Goal: Transaction & Acquisition: Purchase product/service

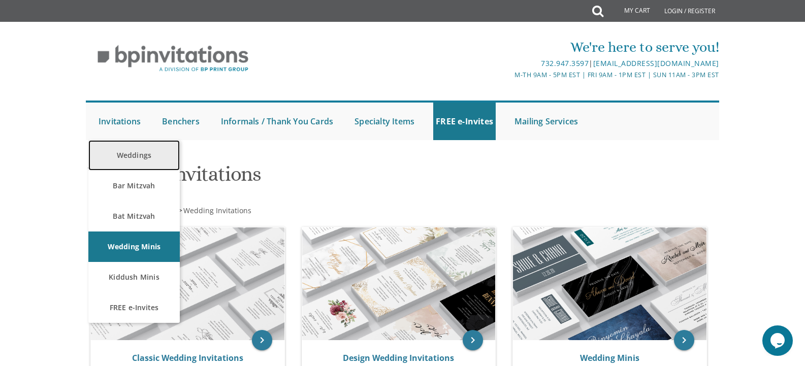
click at [125, 154] on link "Weddings" at bounding box center [133, 155] width 91 height 30
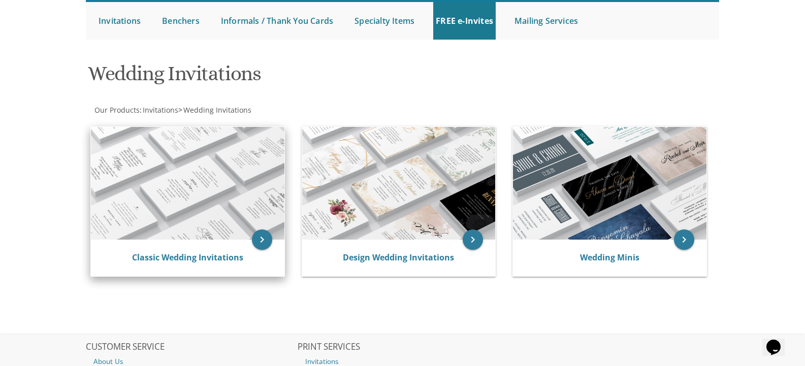
scroll to position [102, 0]
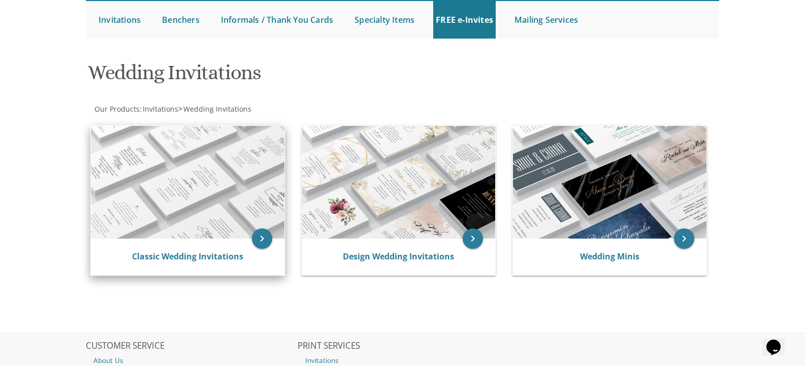
click at [208, 199] on img at bounding box center [187, 182] width 193 height 113
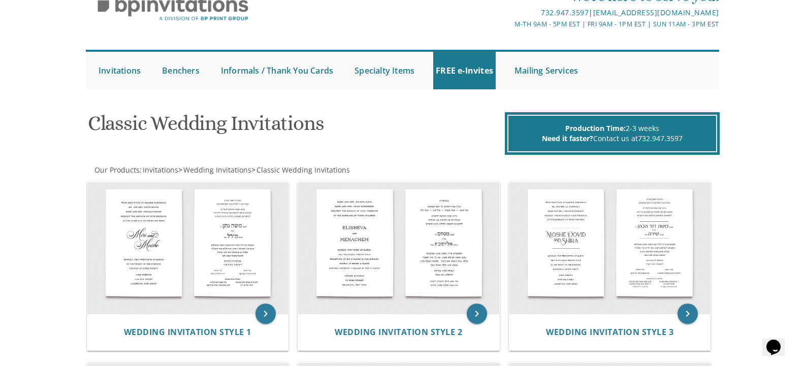
scroll to position [102, 0]
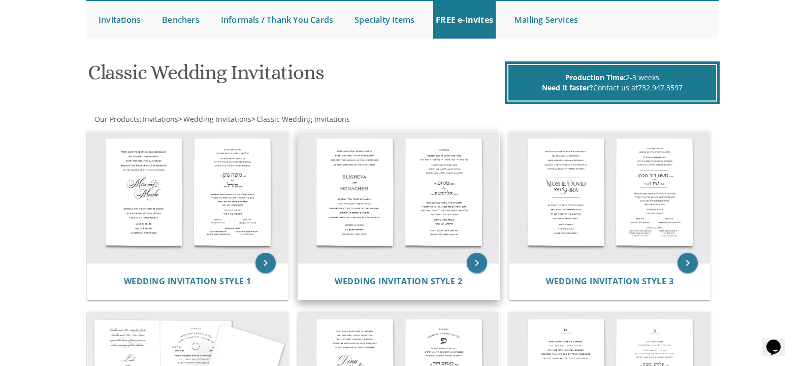
click at [383, 181] on img at bounding box center [398, 198] width 201 height 132
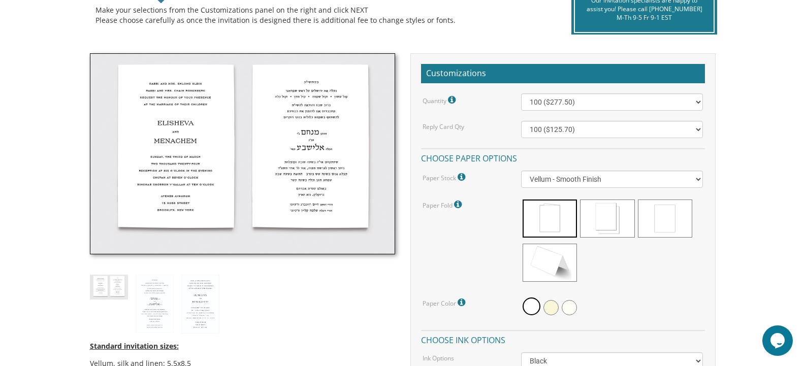
scroll to position [254, 0]
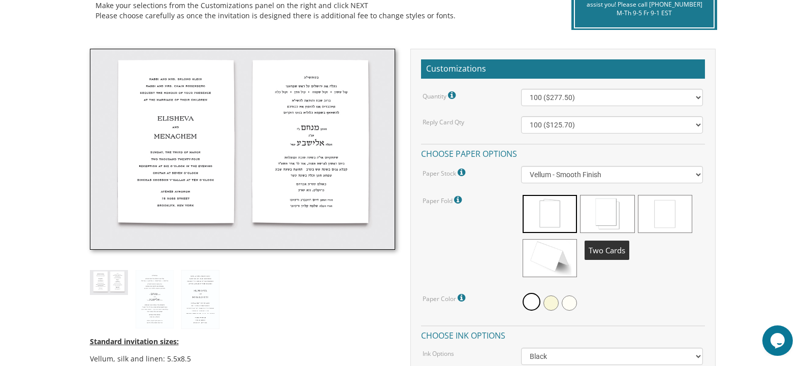
click at [608, 213] on span at bounding box center [607, 214] width 54 height 38
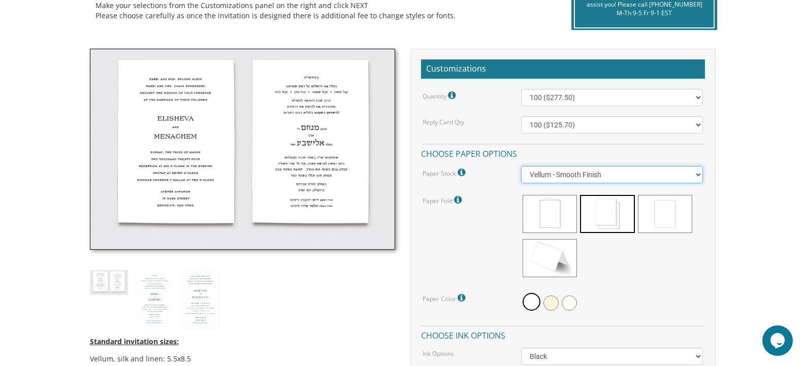
click at [699, 174] on select "Vellum - Smooth Finish Linen - Subtle Embossed Crosshatch Texture Silk - Soft, …" at bounding box center [612, 174] width 182 height 17
click at [699, 177] on select "Vellum - Smooth Finish Linen - Subtle Embossed Crosshatch Texture Silk - Soft, …" at bounding box center [612, 174] width 182 height 17
click at [521, 166] on select "Vellum - Smooth Finish Linen - Subtle Embossed Crosshatch Texture Silk - Soft, …" at bounding box center [612, 174] width 182 height 17
click at [694, 175] on select "Vellum - Smooth Finish Linen - Subtle Embossed Crosshatch Texture Silk - Soft, …" at bounding box center [612, 174] width 182 height 17
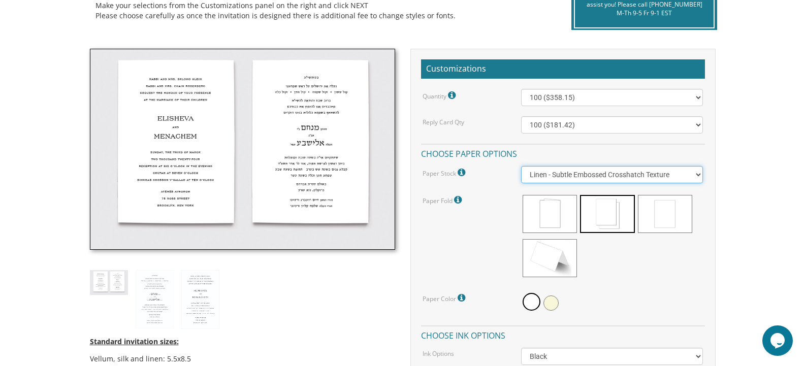
click at [521, 166] on select "Vellum - Smooth Finish Linen - Subtle Embossed Crosshatch Texture Silk - Soft, …" at bounding box center [612, 174] width 182 height 17
click at [698, 174] on select "Vellum - Smooth Finish Linen - Subtle Embossed Crosshatch Texture Silk - Soft, …" at bounding box center [612, 174] width 182 height 17
click at [521, 166] on select "Vellum - Smooth Finish Linen - Subtle Embossed Crosshatch Texture Silk - Soft, …" at bounding box center [612, 174] width 182 height 17
click at [694, 176] on select "Vellum - Smooth Finish Linen - Subtle Embossed Crosshatch Texture Silk - Soft, …" at bounding box center [612, 174] width 182 height 17
click at [521, 166] on select "Vellum - Smooth Finish Linen - Subtle Embossed Crosshatch Texture Silk - Soft, …" at bounding box center [612, 174] width 182 height 17
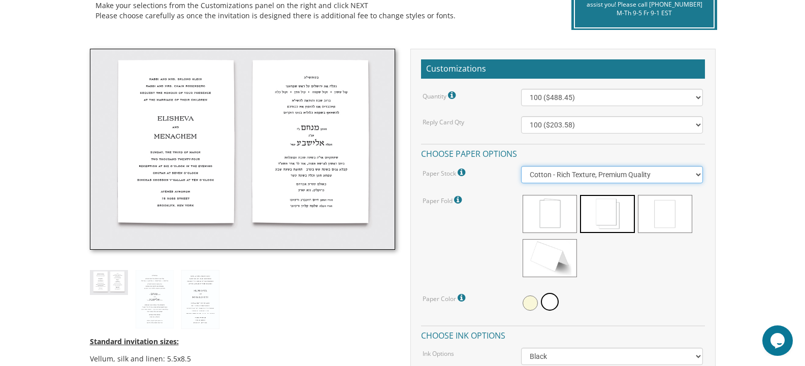
click at [698, 174] on select "Vellum - Smooth Finish Linen - Subtle Embossed Crosshatch Texture Silk - Soft, …" at bounding box center [612, 174] width 182 height 17
select select "Silk"
click at [521, 166] on select "Vellum - Smooth Finish Linen - Subtle Embossed Crosshatch Texture Silk - Soft, …" at bounding box center [612, 174] width 182 height 17
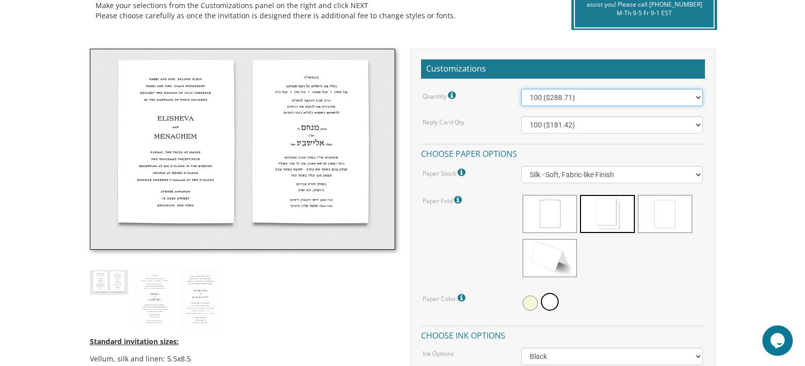
click at [700, 95] on select "100 ($288.71) 200 ($300.71) 300 ($430.89) 400 ($442.89) 500 ($573.09) 600 ($585…" at bounding box center [612, 97] width 182 height 17
select select "1800"
click at [521, 89] on select "100 ($288.71) 200 ($300.71) 300 ($430.89) 400 ($442.89) 500 ($573.09) 600 ($585…" at bounding box center [612, 97] width 182 height 17
click at [698, 99] on select "100 ($288.71) 200 ($300.71) 300 ($430.89) 400 ($442.89) 500 ($573.09) 600 ($585…" at bounding box center [612, 97] width 182 height 17
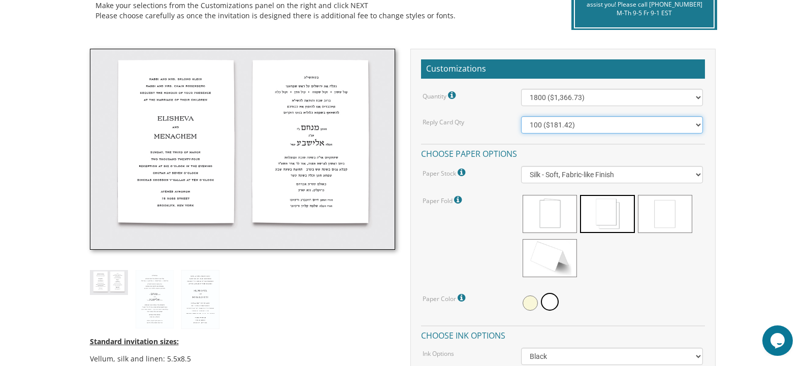
click at [698, 125] on select "100 ($181.42) 200 ($185.92) 300 ($193.42) 400 ($196.42) 500 ($254.30) 600 ($258…" at bounding box center [612, 124] width 182 height 17
select select "1800"
click at [521, 116] on select "100 ($181.42) 200 ($185.92) 300 ($193.42) 400 ($196.42) 500 ($254.30) 600 ($258…" at bounding box center [612, 124] width 182 height 17
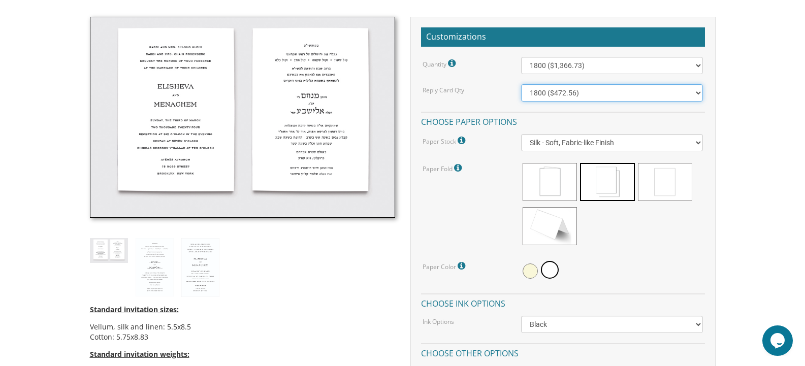
scroll to position [305, 0]
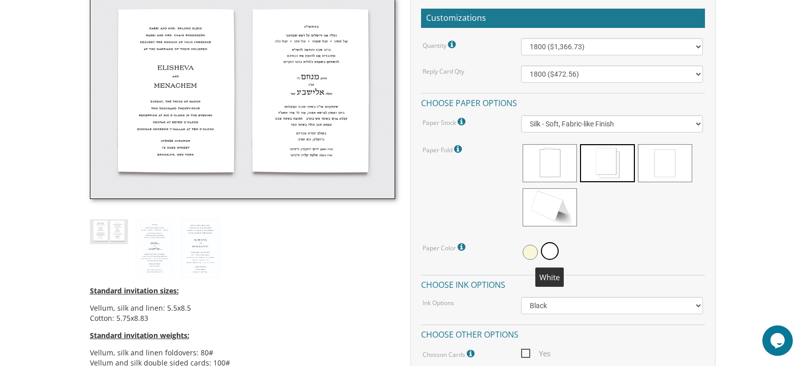
click at [551, 251] on span at bounding box center [550, 251] width 18 height 18
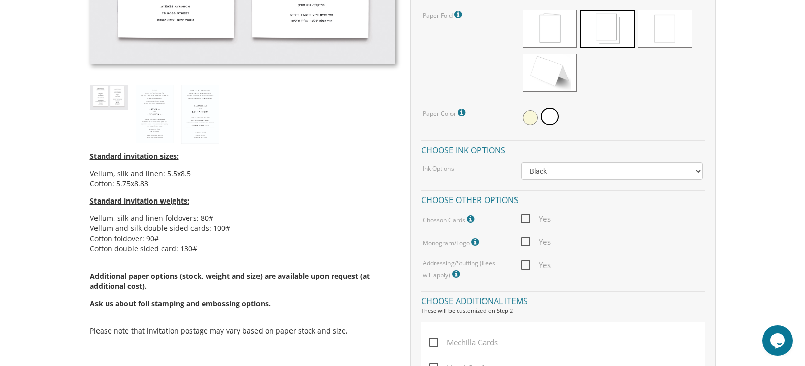
scroll to position [457, 0]
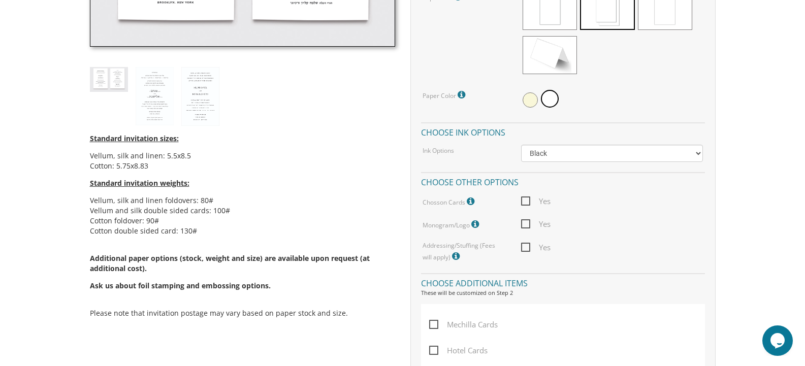
click at [530, 246] on span "Yes" at bounding box center [535, 247] width 29 height 13
click at [528, 246] on input "Yes" at bounding box center [524, 246] width 7 height 7
checkbox input "true"
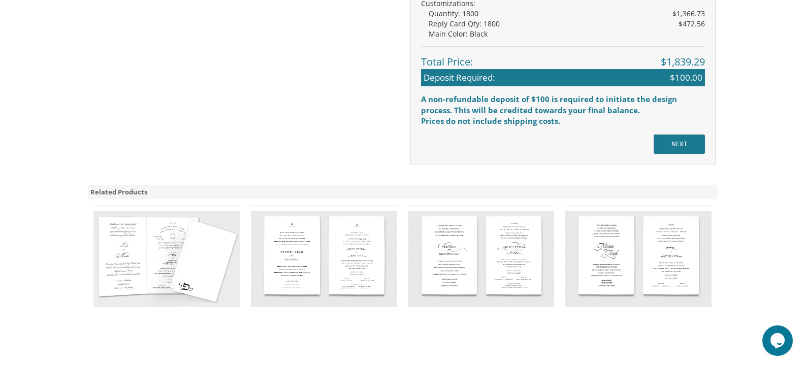
scroll to position [914, 0]
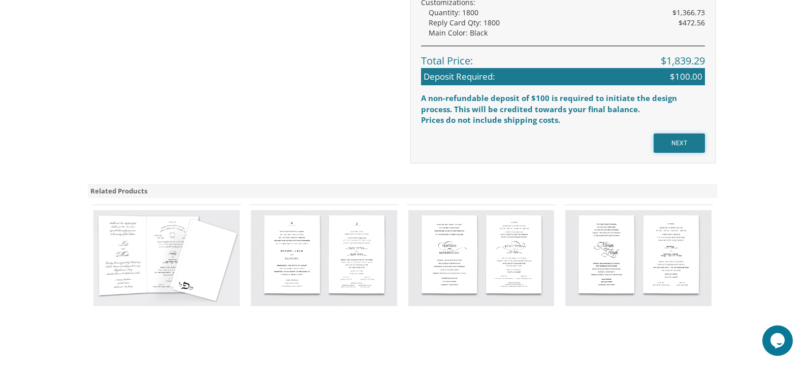
click at [675, 149] on input "NEXT" at bounding box center [679, 143] width 51 height 19
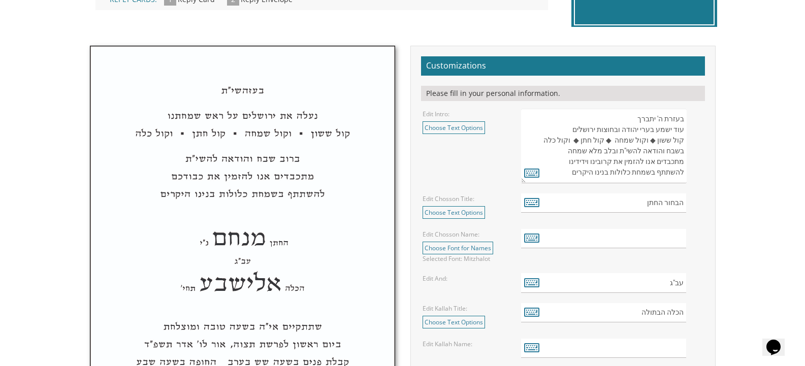
scroll to position [355, 0]
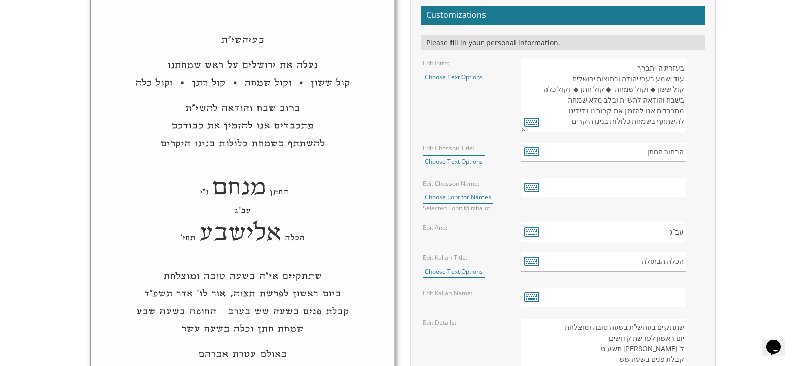
click at [643, 152] on input "הבחור החתן" at bounding box center [603, 153] width 165 height 20
click at [658, 189] on input "text" at bounding box center [603, 188] width 165 height 20
type input "רפאל אהרן"
click at [660, 297] on input "text" at bounding box center [603, 298] width 165 height 20
type input "י"
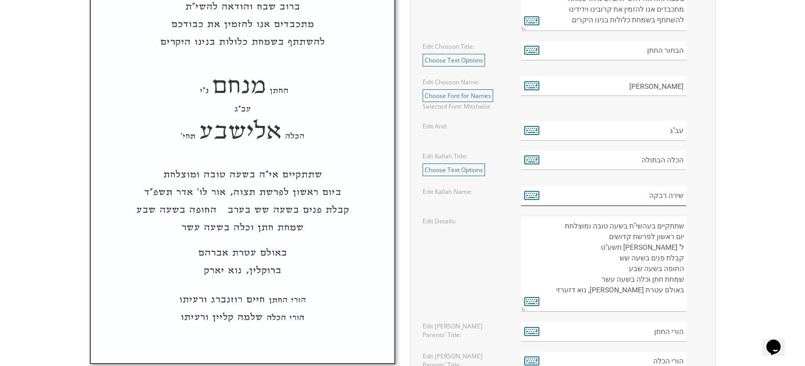
scroll to position [508, 0]
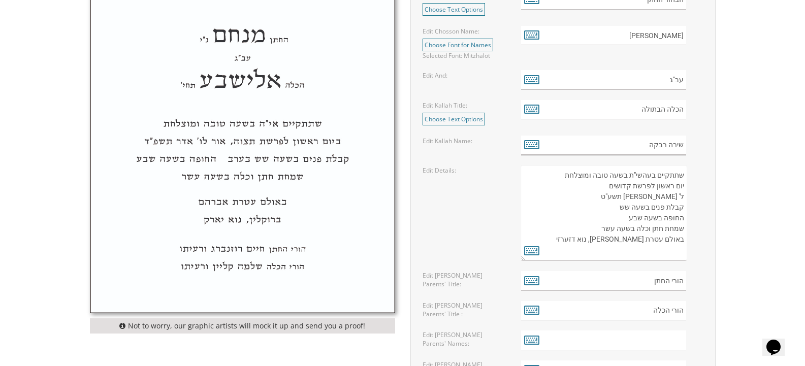
type input "שירה רבקה"
click at [655, 186] on textarea "שתתקיים בעהשי"ת בשעה טובה ומוצלחת יום ראשון לפרשת קדושים ל' ניסן תשע"ט קבלת פני…" at bounding box center [603, 213] width 165 height 96
click at [604, 187] on textarea "שתתקיים בעהשי"ת בשעה טובה ומוצלחת יום ראשון לפרשת קדושים ל' ניסן תשע"ט קבלת פני…" at bounding box center [603, 213] width 165 height 96
click at [666, 197] on textarea "שתתקיים בעהשי"ת בשעה טובה ומוצלחת יום ראשון לפרשת קדושים ל' ניסן תשע"ט קבלת פני…" at bounding box center [603, 213] width 165 height 96
click at [624, 194] on textarea "שתתקיים בעהשי"ת בשעה טובה ומוצלחת יום ראשון לפרשת קדושים ל' ניסן תשע"ט קבלת פני…" at bounding box center [603, 213] width 165 height 96
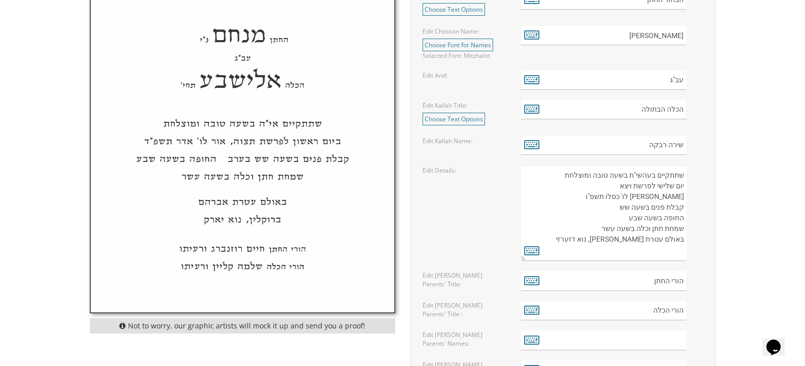
click at [613, 209] on textarea "שתתקיים בעהשי"ת בשעה טובה ומוצלחת יום ראשון לפרשת קדושים ל' ניסן תשע"ט קבלת פני…" at bounding box center [603, 213] width 165 height 96
click at [624, 218] on textarea "שתתקיים בעהשי"ת בשעה טובה ומוצלחת יום ראשון לפרשת קדושים ל' ניסן תשע"ט קבלת פני…" at bounding box center [603, 213] width 165 height 96
click at [628, 242] on textarea "שתתקיים בעהשי"ת בשעה טובה ומוצלחת יום ראשון לפרשת קדושים ל' ניסן תשע"ט קבלת פני…" at bounding box center [603, 213] width 165 height 96
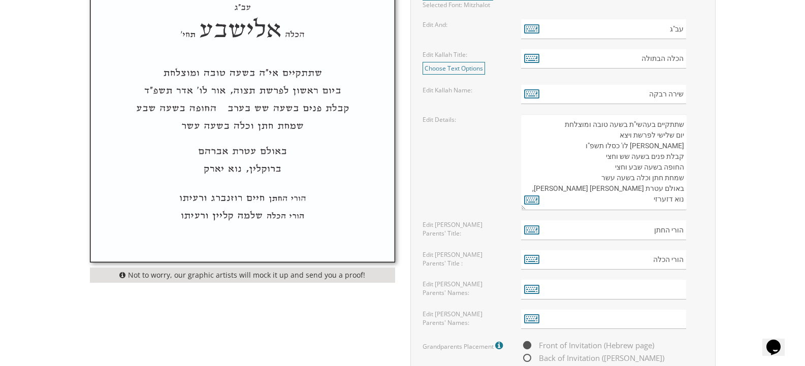
scroll to position [609, 0]
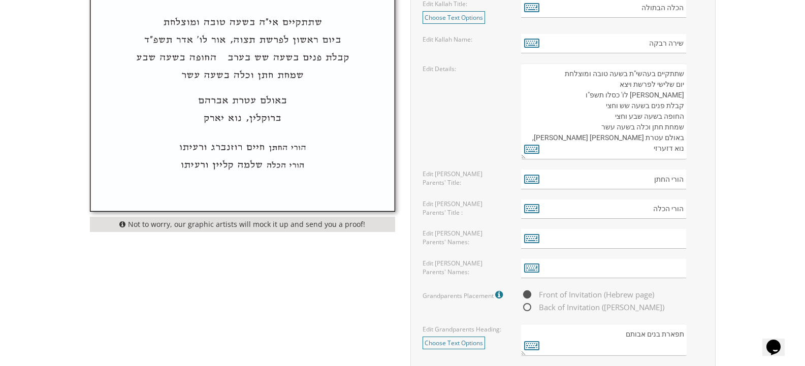
type textarea "שתתקיים בעהשי"ת בשעה טובה ומוצלחת יום שלישי לפרשת ויצא אור לו' כסלו תשפ"ו קבלת …"
click at [676, 240] on input "text" at bounding box center [603, 239] width 165 height 20
click at [678, 241] on input "text" at bounding box center [603, 239] width 165 height 20
click at [642, 241] on input "text" at bounding box center [603, 239] width 165 height 20
click at [665, 241] on input "text" at bounding box center [603, 239] width 165 height 20
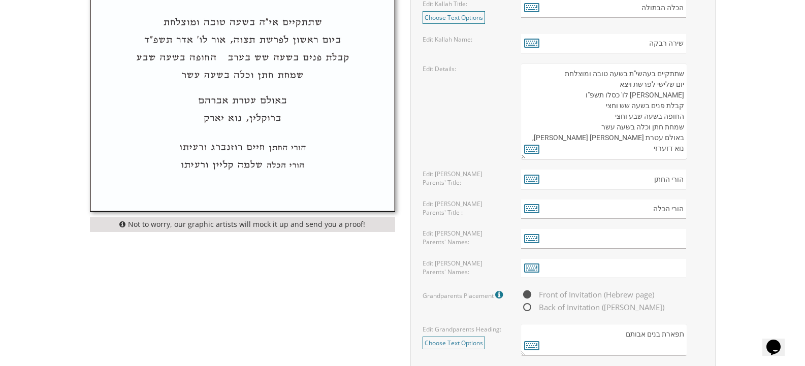
type input "ע"
type input "פינחס פייגענבוים ורעיתו"
type input "ע"
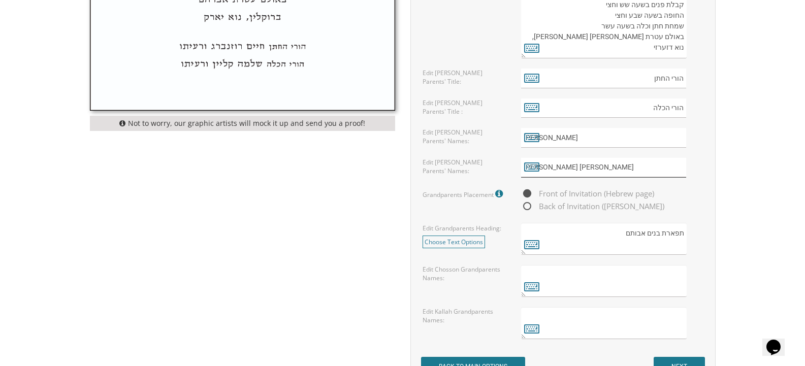
scroll to position [711, 0]
type input "יעקב נתנאל קלוגמאנן ורעיתו"
click at [670, 280] on textarea at bounding box center [603, 281] width 165 height 32
type textarea "נ"
click at [655, 276] on textarea "מנחם מענדל פייגענב" at bounding box center [603, 281] width 165 height 32
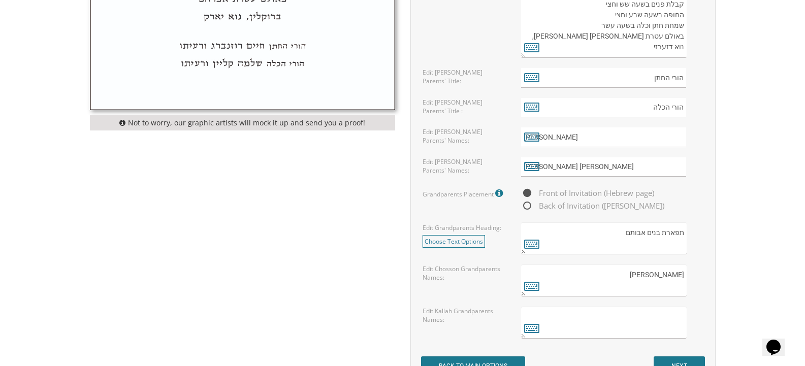
click at [623, 274] on textarea "מנחם מנדל פייגענב" at bounding box center [603, 281] width 165 height 32
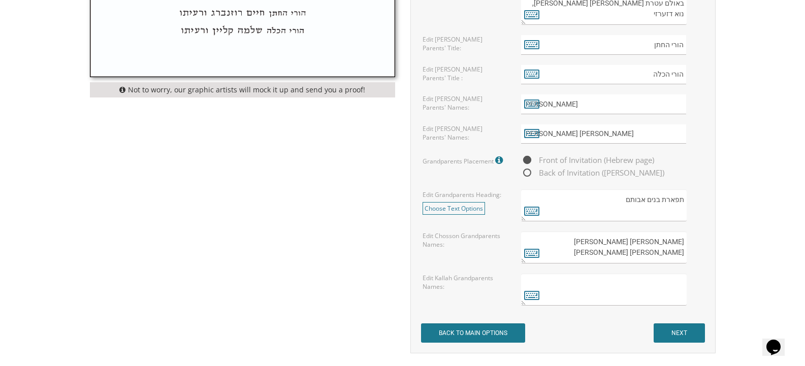
scroll to position [762, 0]
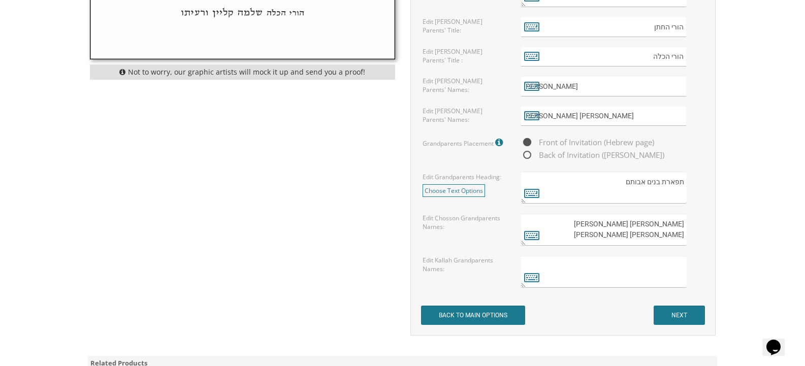
type textarea "[PERSON_NAME] [PERSON_NAME] [PERSON_NAME] [PERSON_NAME]"
click at [681, 266] on textarea at bounding box center [603, 272] width 165 height 32
type textarea "[PERSON_NAME] [PERSON_NAME] [PERSON_NAME]"
click at [691, 318] on input "NEXT" at bounding box center [679, 315] width 51 height 19
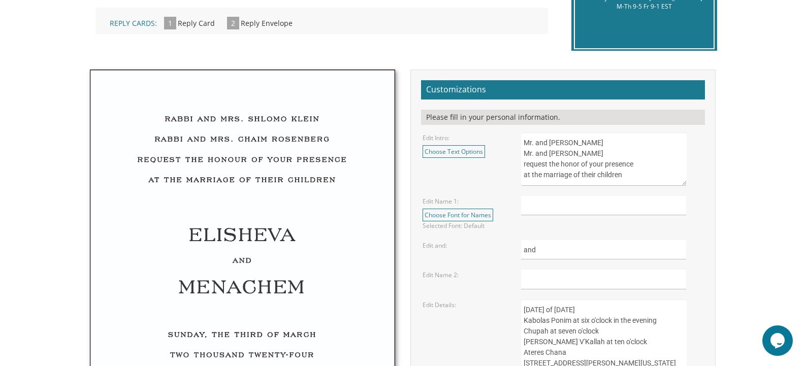
scroll to position [305, 0]
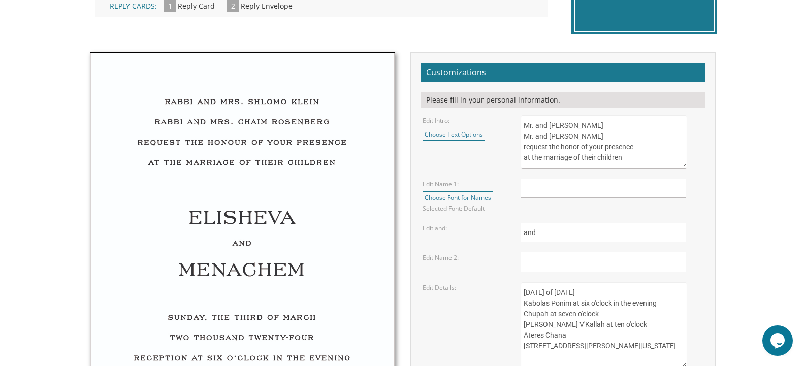
click at [541, 188] on input "text" at bounding box center [603, 189] width 165 height 20
click at [592, 124] on textarea "Mr. and Mrs. Yossi Schwartz Mr. and Mrs. Yaakov Friedman request the honor of y…" at bounding box center [603, 141] width 165 height 53
click at [615, 126] on textarea "Mr. and Mrs. Yossi Schwartz Mr. and Mrs. Yaakov Friedman request the honor of y…" at bounding box center [603, 141] width 165 height 53
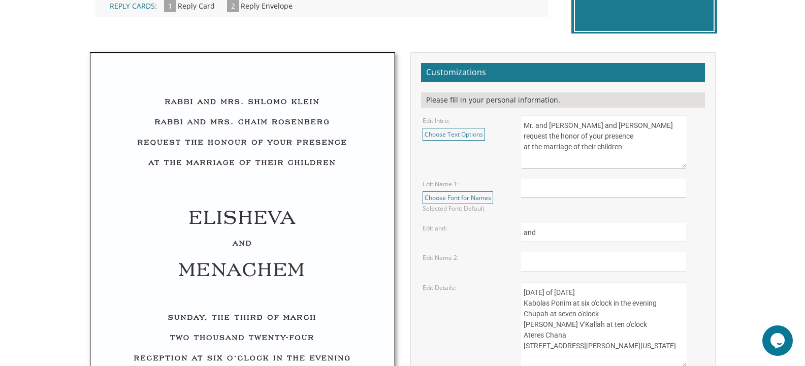
scroll to position [355, 0]
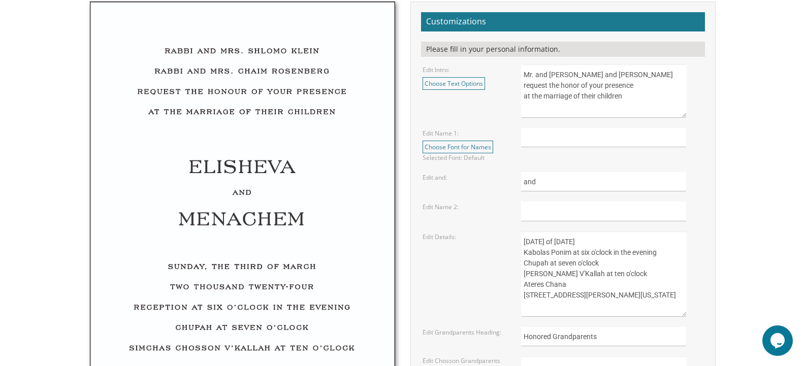
type textarea "Mr. and Mrs. Yanky Klugmann Rabbi and Mrs. Pinchus Feigenbaum request the honor…"
click at [539, 139] on input "text" at bounding box center [603, 138] width 165 height 20
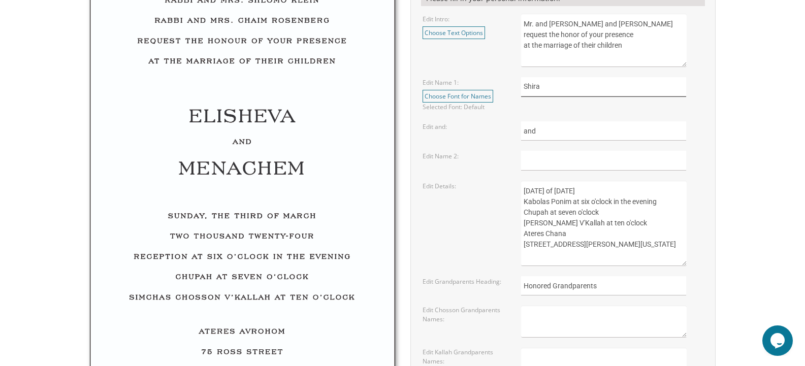
type input "Shira"
click at [529, 161] on input "text" at bounding box center [603, 161] width 165 height 20
type input "Ari"
click at [548, 189] on textarea "Sunday, the eighth of May, 2016 Kabolas Ponim at six o'clock in the evening Chu…" at bounding box center [603, 223] width 165 height 85
click at [585, 191] on textarea "Sunday, the eighth of May, 2016 Kabolas Ponim at six o'clock in the evening Chu…" at bounding box center [603, 223] width 165 height 85
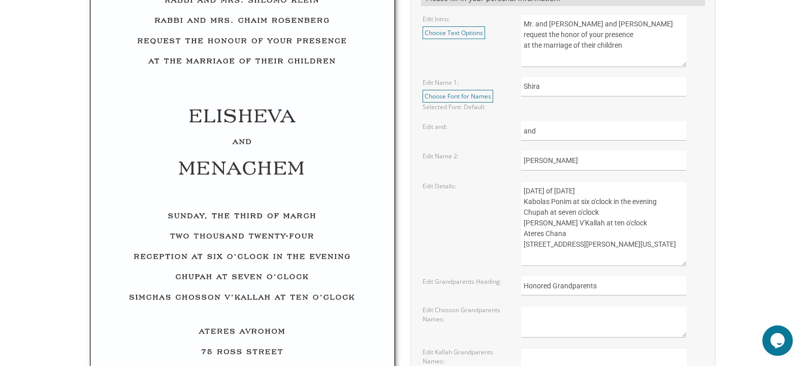
click at [665, 191] on textarea "Sunday, the eighth of May, 2016 Kabolas Ponim at six o'clock in the evening Chu…" at bounding box center [603, 223] width 165 height 85
click at [536, 203] on textarea "Sunday, the eighth of May, 2016 Kabolas Ponim at six o'clock in the evening Chu…" at bounding box center [603, 223] width 165 height 85
click at [615, 203] on textarea "Sunday, the eighth of May, 2016 Kabolas Ponim at six o'clock in the evening Chu…" at bounding box center [603, 223] width 165 height 85
drag, startPoint x: 659, startPoint y: 202, endPoint x: 612, endPoint y: 206, distance: 46.9
click at [612, 206] on textarea "Sunday, the eighth of May, 2016 Kabolas Ponim at six o'clock in the evening Chu…" at bounding box center [603, 223] width 165 height 85
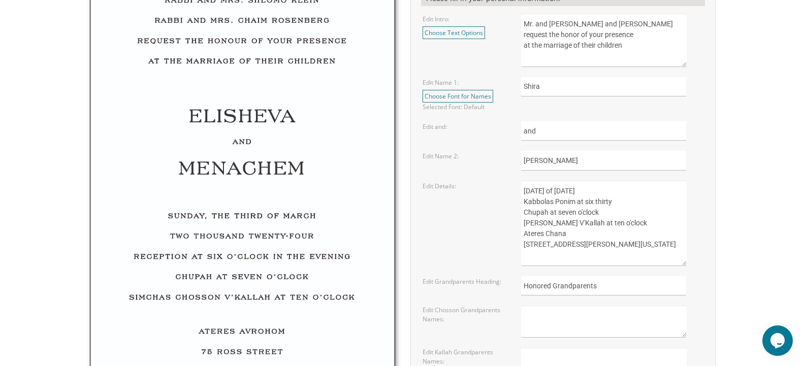
drag, startPoint x: 601, startPoint y: 213, endPoint x: 578, endPoint y: 216, distance: 23.0
click at [578, 216] on textarea "Sunday, the eighth of May, 2016 Kabolas Ponim at six o'clock in the evening Chu…" at bounding box center [603, 223] width 165 height 85
drag, startPoint x: 649, startPoint y: 223, endPoint x: 524, endPoint y: 225, distance: 125.0
click at [524, 225] on textarea "Sunday, the eighth of May, 2016 Kabolas Ponim at six o'clock in the evening Chu…" at bounding box center [603, 223] width 165 height 85
click at [570, 221] on textarea "Sunday, the eighth of May, 2016 Kabolas Ponim at six o'clock in the evening Chu…" at bounding box center [603, 223] width 165 height 85
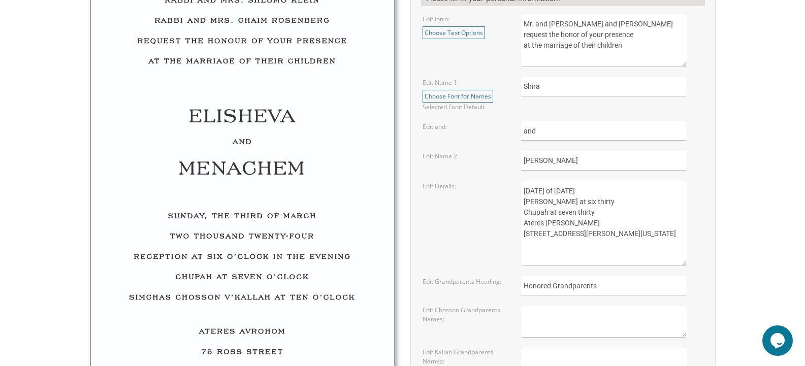
drag, startPoint x: 585, startPoint y: 234, endPoint x: 525, endPoint y: 237, distance: 60.0
click at [525, 237] on textarea "Sunday, the eighth of May, 2016 Kabolas Ponim at six o'clock in the evening Chu…" at bounding box center [603, 223] width 165 height 85
click at [587, 225] on textarea "Sunday, the eighth of May, 2016 Kabolas Ponim at six o'clock in the evening Chu…" at bounding box center [603, 223] width 165 height 85
click at [542, 233] on textarea "Sunday, the eighth of May, 2016 Kabolas Ponim at six o'clock in the evening Chu…" at bounding box center [603, 223] width 165 height 85
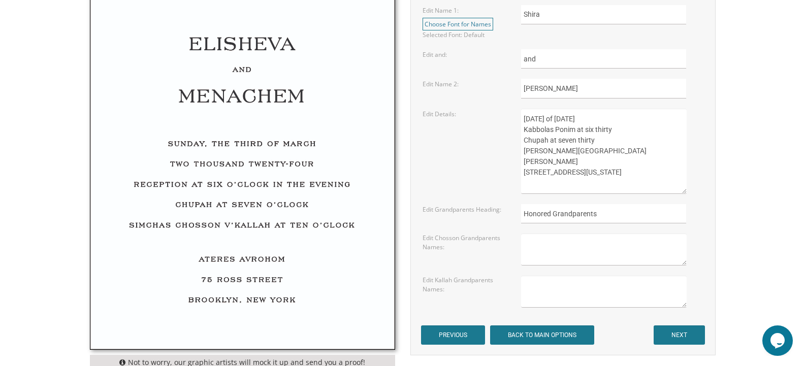
scroll to position [559, 0]
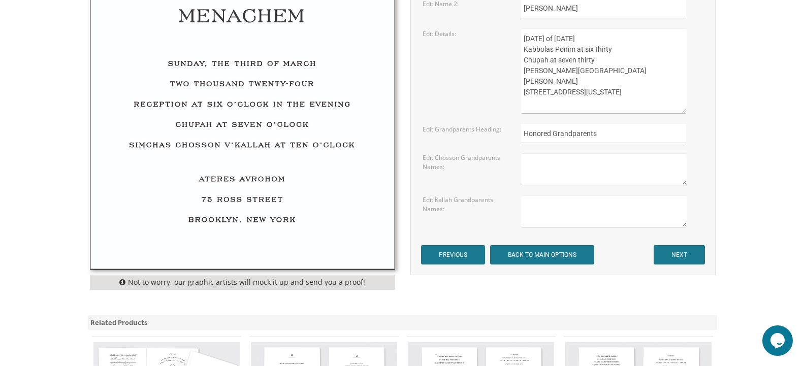
type textarea "Tuesday, the twenty fifth of November, 2025 Kabbolas Ponim at six thirty Chupah…"
drag, startPoint x: 603, startPoint y: 132, endPoint x: 510, endPoint y: 133, distance: 92.9
click at [510, 133] on div "Edit Grandparents Heading: Honored Grandparents" at bounding box center [563, 134] width 296 height 20
click at [454, 250] on input "PREVIOUS" at bounding box center [453, 254] width 64 height 19
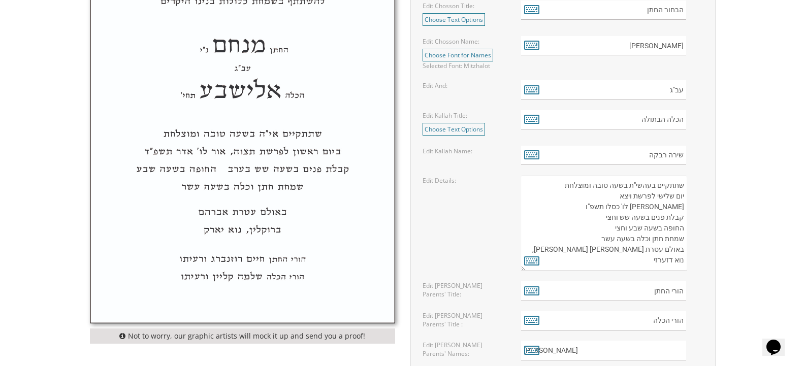
scroll to position [508, 0]
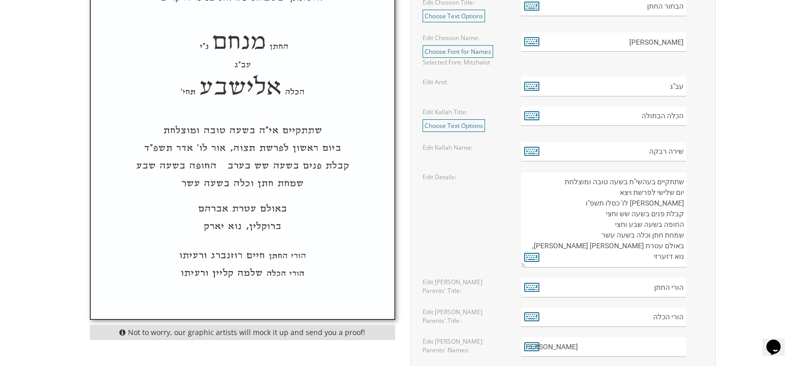
drag, startPoint x: 596, startPoint y: 234, endPoint x: 686, endPoint y: 234, distance: 89.4
click at [686, 234] on textarea "שתתקיים בעהשי"ת בשעה טובה ומוצלחת יום שלישי לפרשת ויצא [PERSON_NAME] לו' כסלו ת…" at bounding box center [603, 220] width 165 height 96
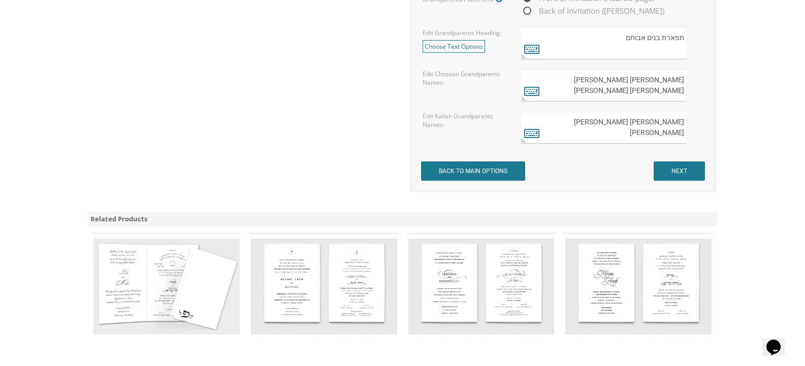
scroll to position [914, 0]
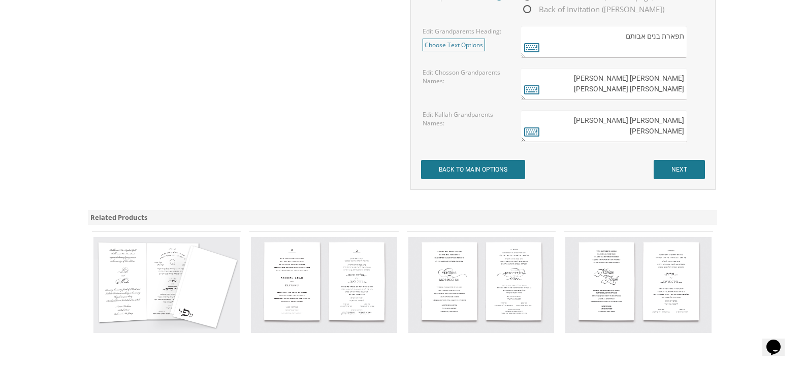
type textarea "שתתקיים בעהשי"ת בשעה טובה ומוצלחת יום שלישי לפרשת ויצא [PERSON_NAME] לו' כסלו ת…"
click at [672, 173] on input "NEXT" at bounding box center [679, 169] width 51 height 19
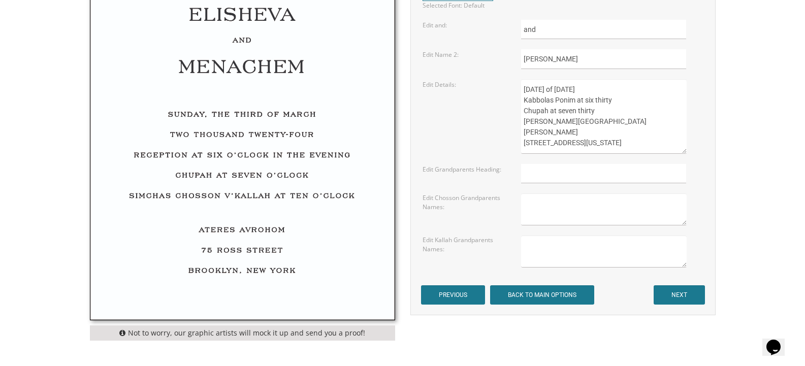
scroll to position [660, 0]
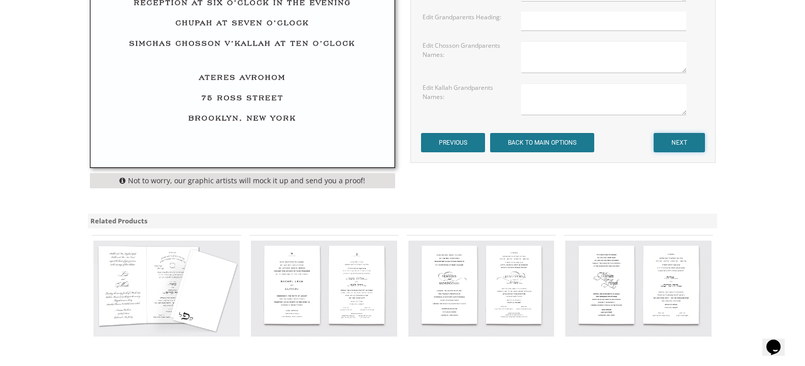
click at [672, 146] on input "NEXT" at bounding box center [679, 142] width 51 height 19
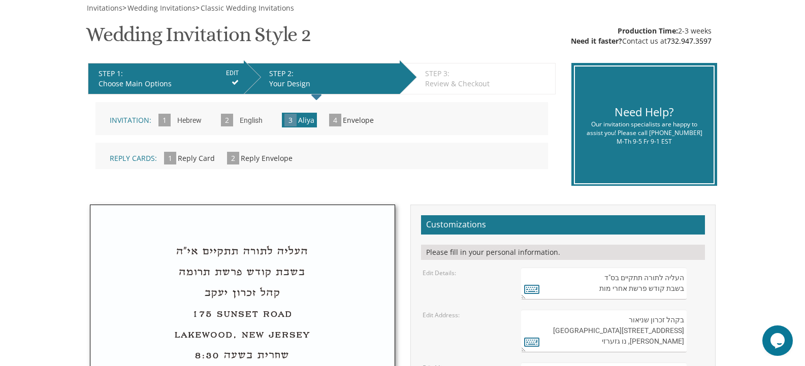
scroll to position [254, 0]
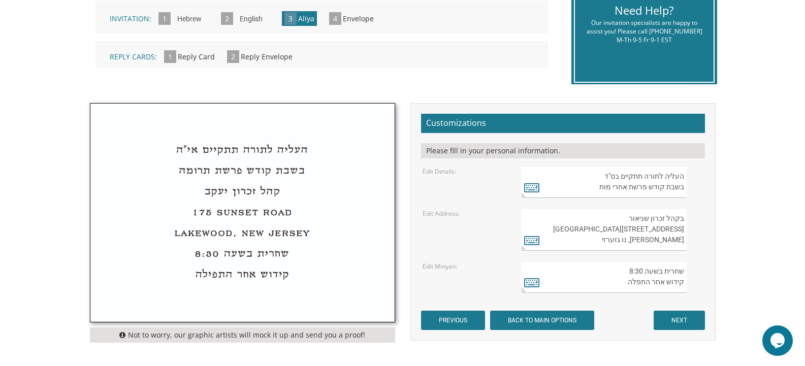
drag, startPoint x: 596, startPoint y: 178, endPoint x: 671, endPoint y: 178, distance: 74.7
click at [671, 178] on textarea "העליה לתורה תתקיים בס"ד בשבת קודש פרשת אחרי מות" at bounding box center [603, 182] width 165 height 32
drag, startPoint x: 684, startPoint y: 188, endPoint x: 612, endPoint y: 176, distance: 73.1
click at [612, 176] on textarea "העליה לתורה תתקיים בס"ד בשבת קודש פרשת אחרי מות" at bounding box center [603, 182] width 165 height 32
drag, startPoint x: 597, startPoint y: 191, endPoint x: 683, endPoint y: 178, distance: 86.8
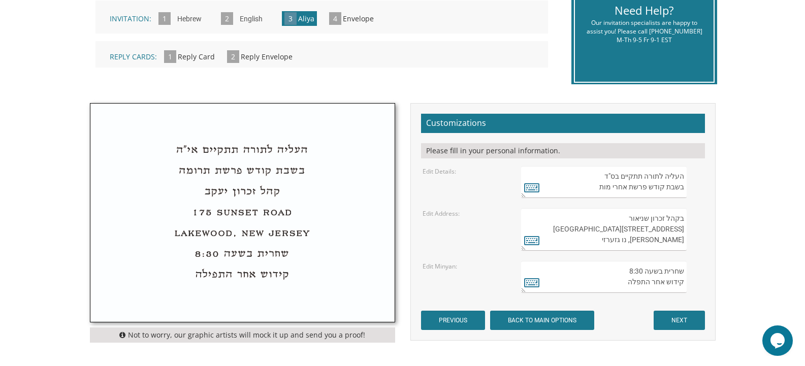
click at [683, 178] on textarea "העליה לתורה תתקיים בס"ד בשבת קודש פרשת אחרי מות" at bounding box center [603, 182] width 165 height 32
drag, startPoint x: 628, startPoint y: 237, endPoint x: 683, endPoint y: 223, distance: 56.7
click at [683, 223] on textarea "בקהל זכרון שניאור 282 Oak Knoll Road לייקוואוד, נו גזערזי" at bounding box center [603, 229] width 165 height 43
drag, startPoint x: 618, startPoint y: 286, endPoint x: 685, endPoint y: 273, distance: 68.2
click at [685, 273] on textarea "שחרית בשעה 8:30 קידוש אחר התפלה" at bounding box center [603, 277] width 165 height 32
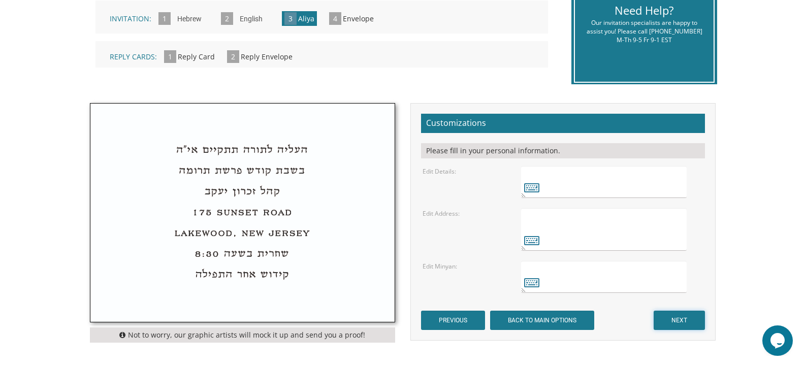
click at [688, 322] on input "NEXT" at bounding box center [679, 320] width 51 height 19
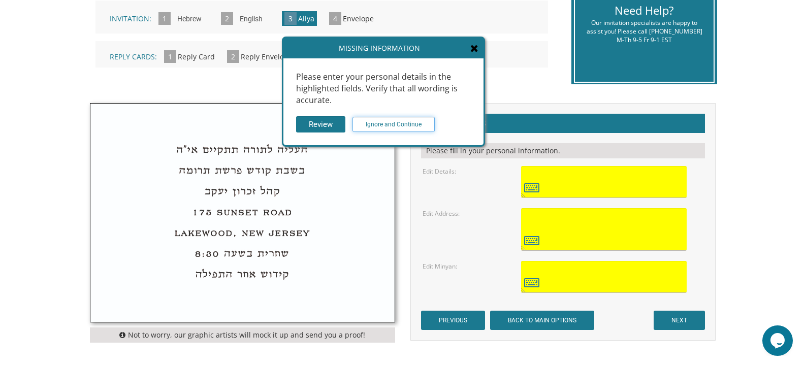
click at [382, 126] on input "Ignore and Continue" at bounding box center [393, 124] width 82 height 15
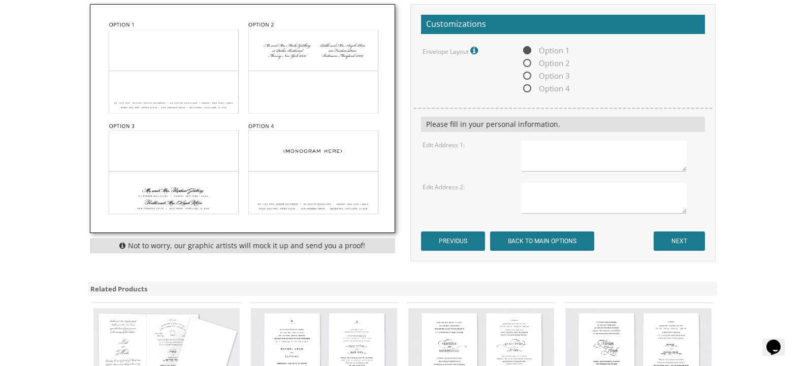
scroll to position [355, 0]
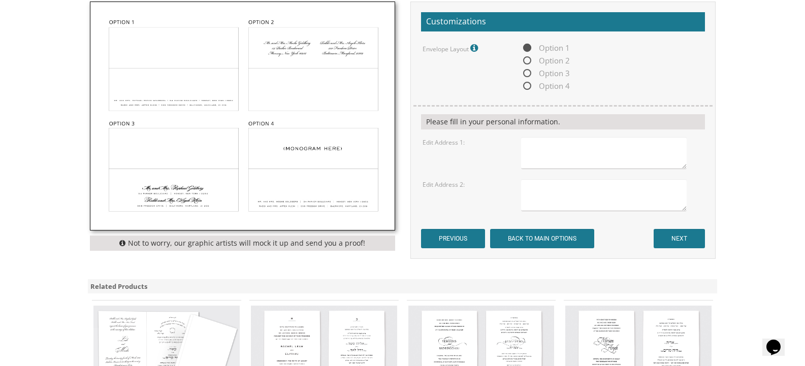
click at [529, 150] on textarea at bounding box center [603, 153] width 165 height 32
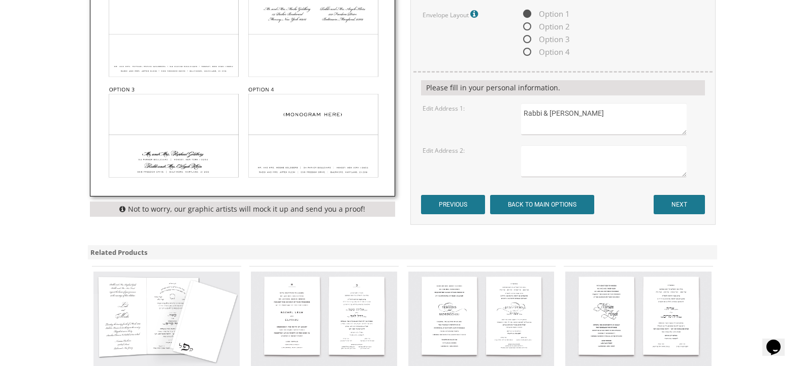
scroll to position [457, 0]
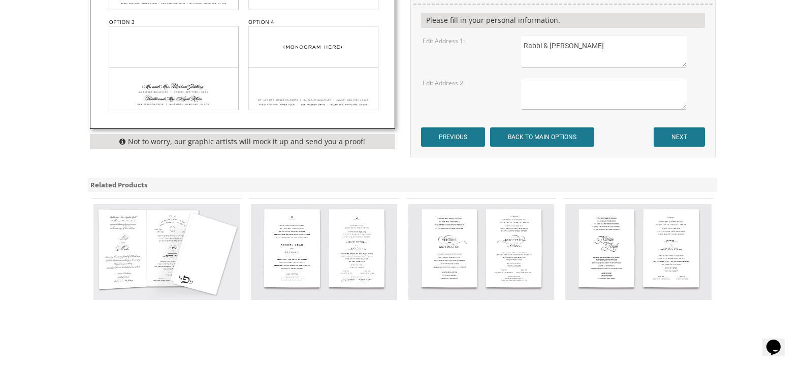
type textarea "Rabbi & Mrs. Pinchus Feigenbaum"
click at [533, 87] on textarea at bounding box center [603, 94] width 165 height 32
type textarea "Mr. and Mrs. Yanky Klugmann 20 Buttell Avenue Lakewood, NJ 08701"
click at [551, 47] on textarea "Rabbi & Mrs. Pinchus Feigenbaum" at bounding box center [603, 52] width 165 height 32
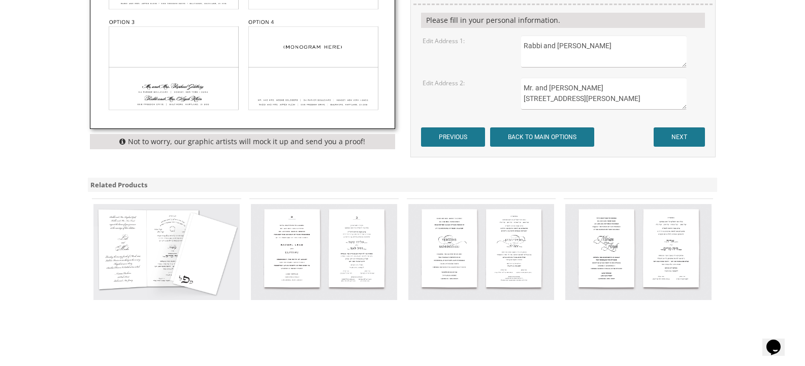
click at [528, 56] on textarea "Rabbi and Mrs. Pinchus Feigenbaum" at bounding box center [603, 52] width 165 height 32
type textarea "Rabbi and Mrs. Pinchus Feigenbaum 1757-56th Street Brooklyn, NY 11204"
click at [681, 140] on input "NEXT" at bounding box center [679, 136] width 51 height 19
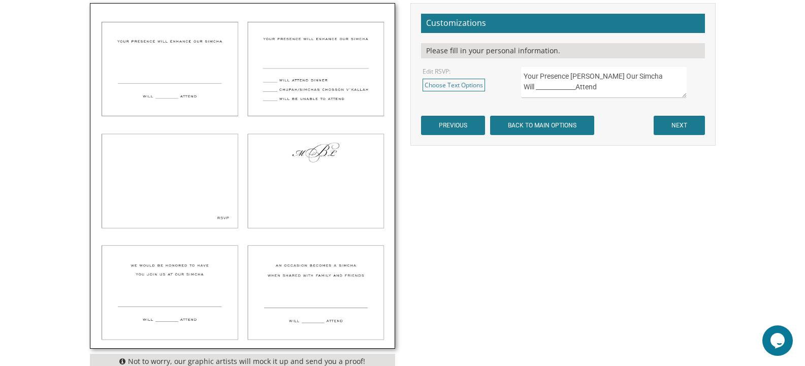
scroll to position [355, 0]
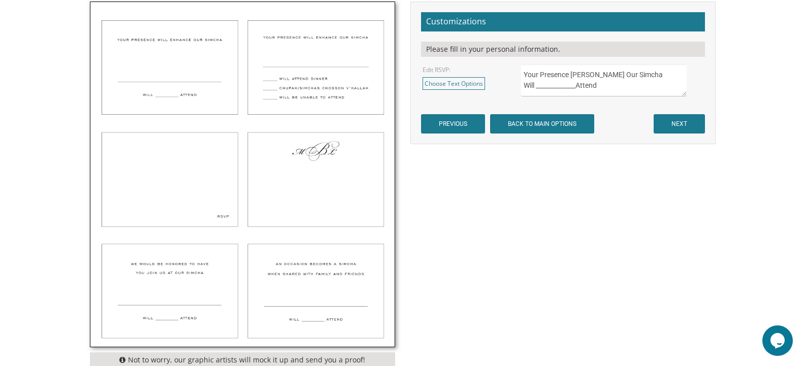
click at [327, 183] on img at bounding box center [242, 174] width 304 height 345
click at [449, 84] on link "Choose Text Options" at bounding box center [454, 83] width 62 height 13
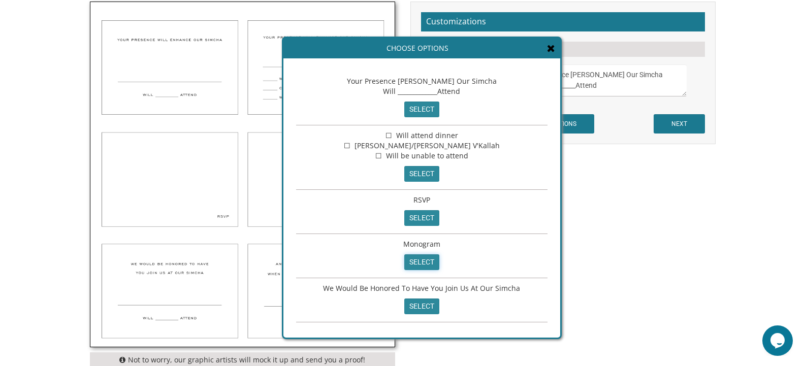
click at [413, 260] on input "select" at bounding box center [421, 262] width 35 height 16
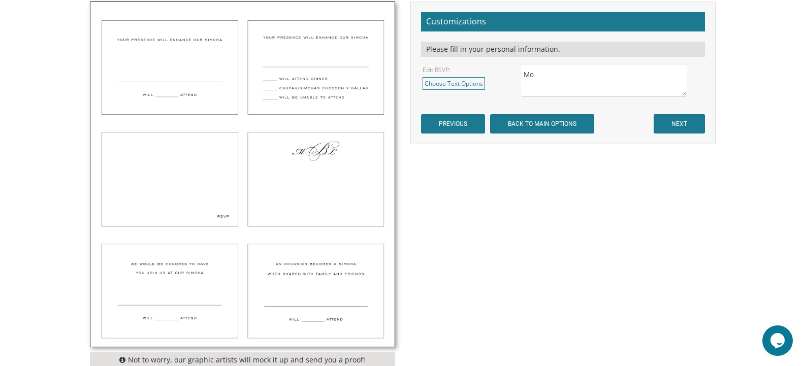
type textarea "M"
click at [533, 75] on textarea "Your Presence [PERSON_NAME] Our Simcha Will _____________Attend" at bounding box center [603, 80] width 165 height 32
type textarea "A. F. S."
drag, startPoint x: 533, startPoint y: 74, endPoint x: 493, endPoint y: 163, distance: 98.2
click at [493, 163] on div "Not to worry, our graphic artists will mock it up and send you a proof! Customi…" at bounding box center [402, 187] width 641 height 371
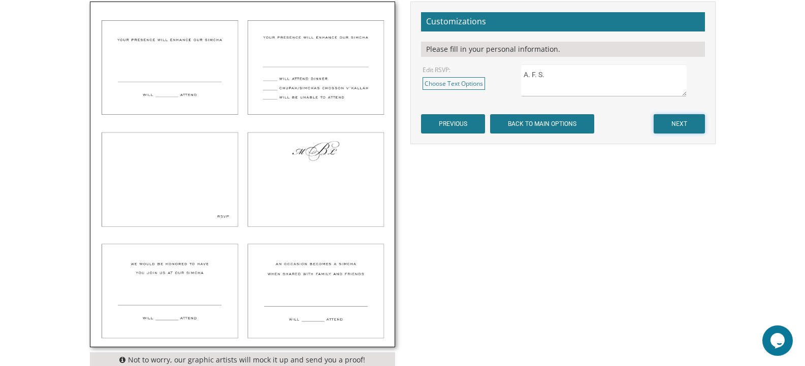
click at [674, 121] on input "NEXT" at bounding box center [679, 123] width 51 height 19
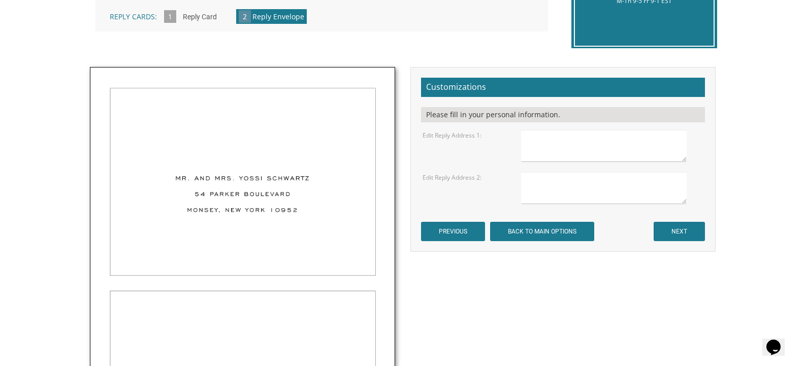
scroll to position [305, 0]
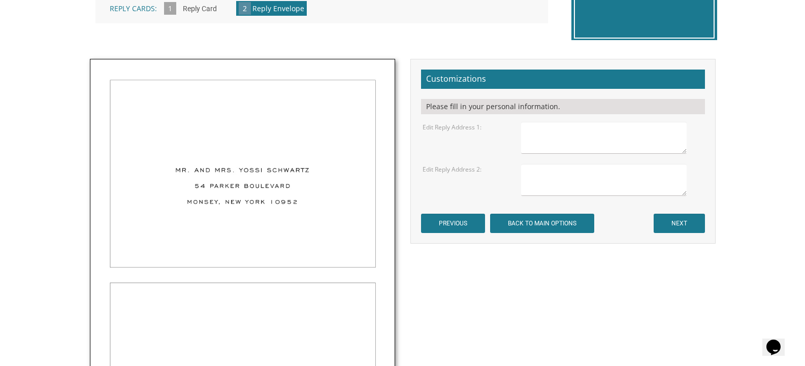
click at [532, 133] on textarea at bounding box center [603, 138] width 165 height 32
type textarea "Rabbi and Mrs. Pinchus Feigenbaum 1757-56th Street Brooklyn, NY 11204"
click at [528, 171] on textarea at bounding box center [603, 180] width 165 height 32
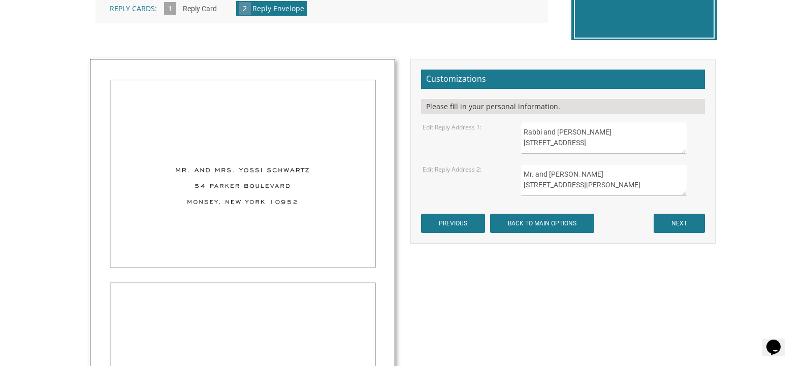
type textarea "Mr. and Mrs. Yanky Klugmann 20 Buttell Avenue Lakewood, NJ 08701"
click at [676, 225] on input "NEXT" at bounding box center [679, 223] width 51 height 19
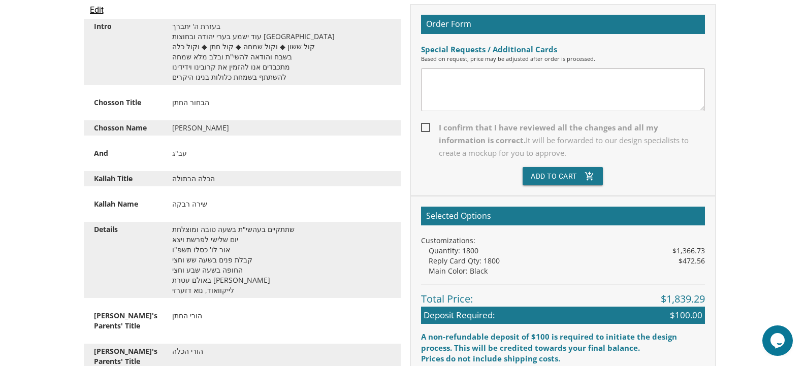
scroll to position [298, 0]
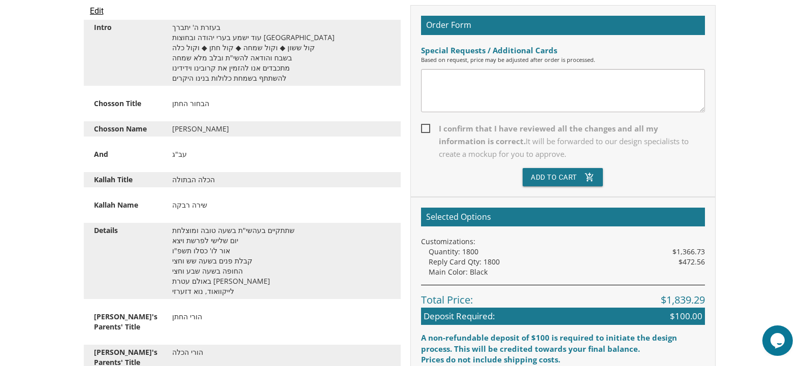
click at [434, 80] on textarea at bounding box center [563, 90] width 284 height 43
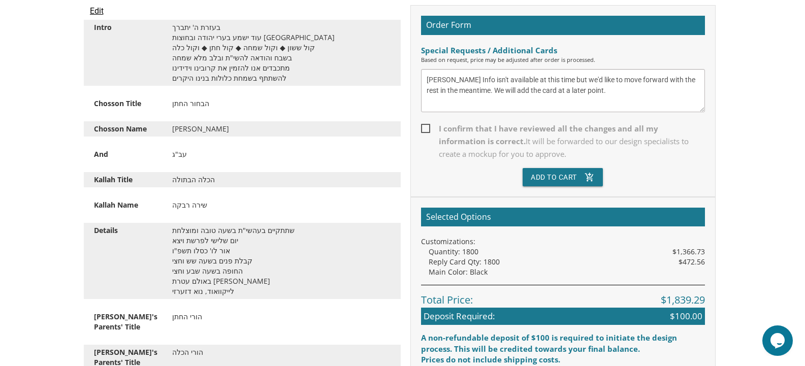
type textarea "Aliyah Letorah Info isn't available at this time but we'd like to move forward …"
click at [425, 126] on span "I confirm that I have reviewed all the changes and all my information is correc…" at bounding box center [563, 141] width 284 height 38
click at [425, 126] on input "I confirm that I have reviewed all the changes and all my information is correc…" at bounding box center [424, 127] width 7 height 7
checkbox input "true"
click at [559, 179] on button "Add To Cart add_shopping_cart" at bounding box center [563, 177] width 80 height 18
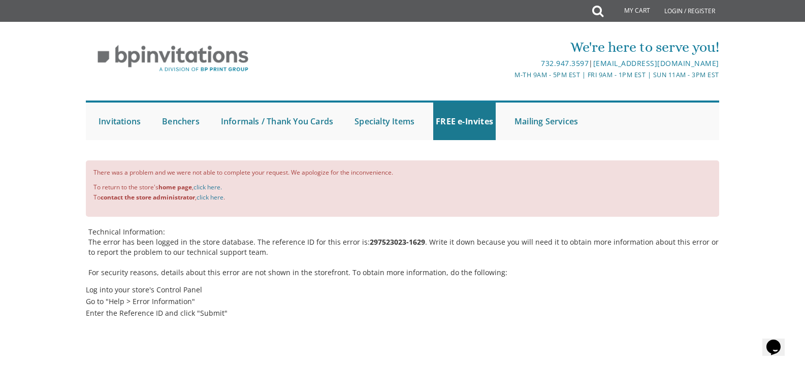
click at [552, 275] on p "For security reasons, details about this error are not shown in the storefront.…" at bounding box center [403, 273] width 631 height 10
drag, startPoint x: 416, startPoint y: 242, endPoint x: 362, endPoint y: 242, distance: 54.3
click at [370, 242] on b "297523023-1629" at bounding box center [397, 242] width 55 height 10
copy b "297523023-1629"
click at [641, 138] on ul "Submit Invitations Weddings Bar Mitzvah Bat Mitzvah Wedding Minis Kiddush Minis…" at bounding box center [402, 121] width 633 height 40
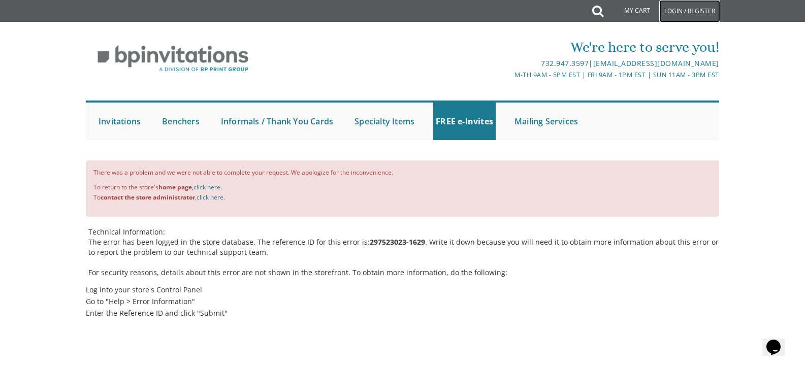
click at [674, 12] on link "Login / Register" at bounding box center [689, 11] width 61 height 22
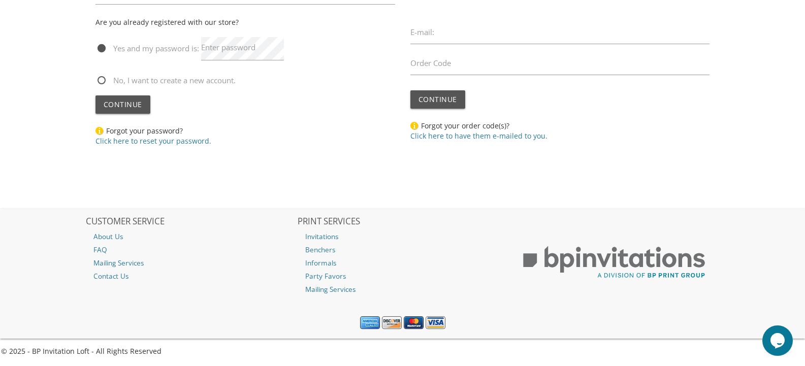
scroll to position [228, 0]
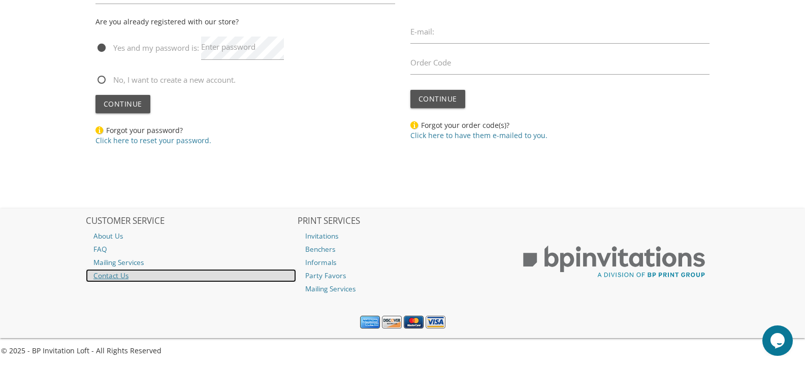
click at [117, 279] on link "Contact Us" at bounding box center [191, 275] width 210 height 13
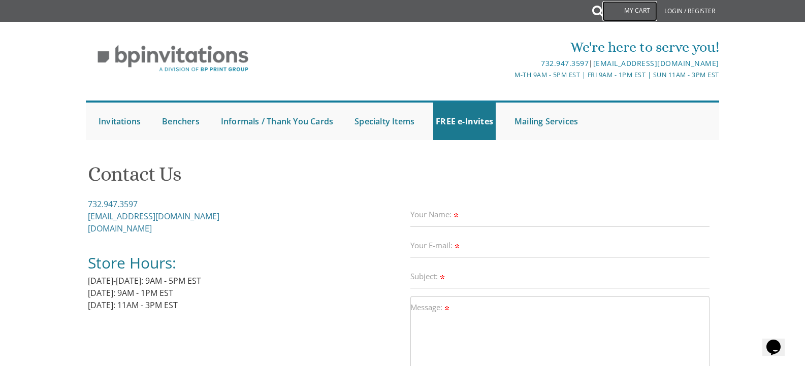
click at [613, 8] on link "My Cart" at bounding box center [629, 11] width 55 height 20
click at [596, 5] on icon at bounding box center [597, 11] width 11 height 20
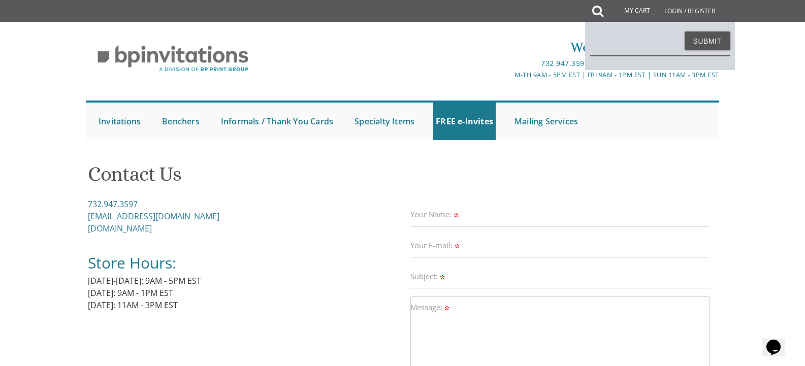
click at [611, 37] on input "text" at bounding box center [660, 44] width 140 height 23
type input "help"
click at [685, 31] on button "Submit" at bounding box center [708, 40] width 46 height 18
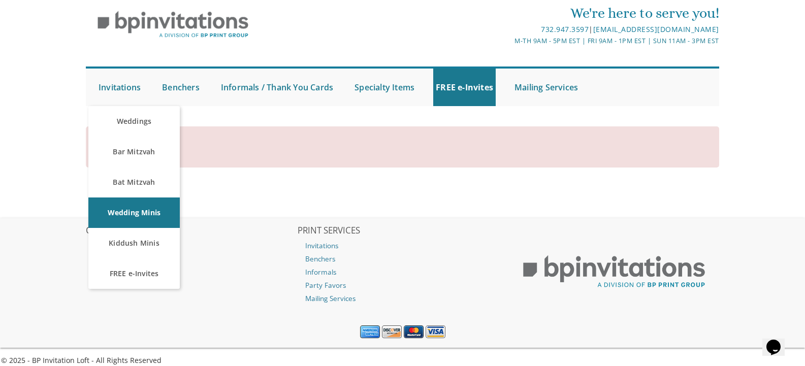
scroll to position [44, 0]
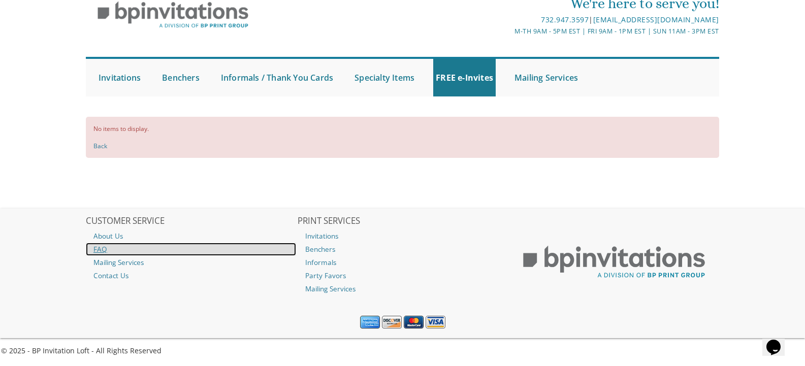
click at [98, 250] on link "FAQ" at bounding box center [191, 249] width 210 height 13
